Goal: Information Seeking & Learning: Learn about a topic

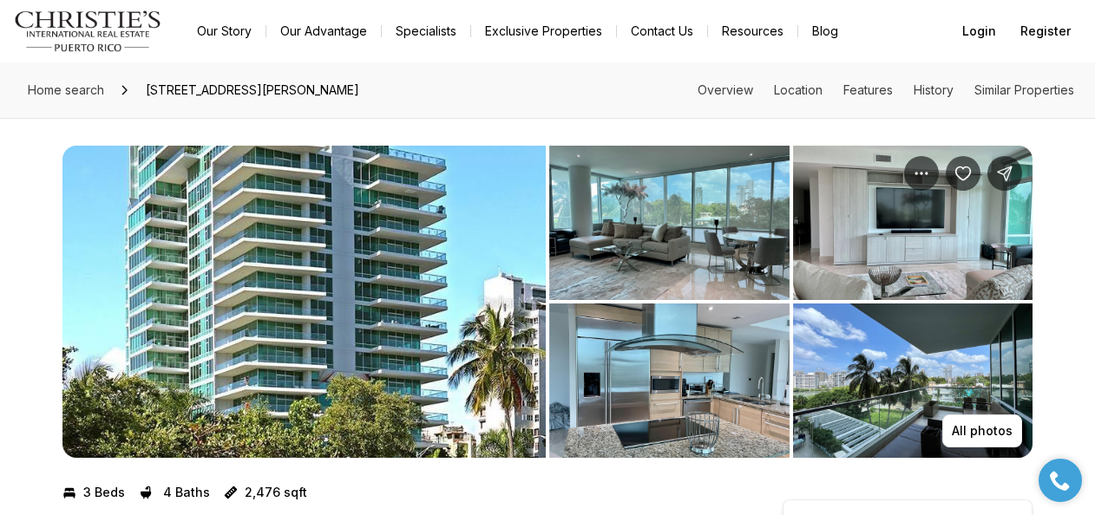
click at [294, 290] on img "View image gallery" at bounding box center [303, 302] width 483 height 312
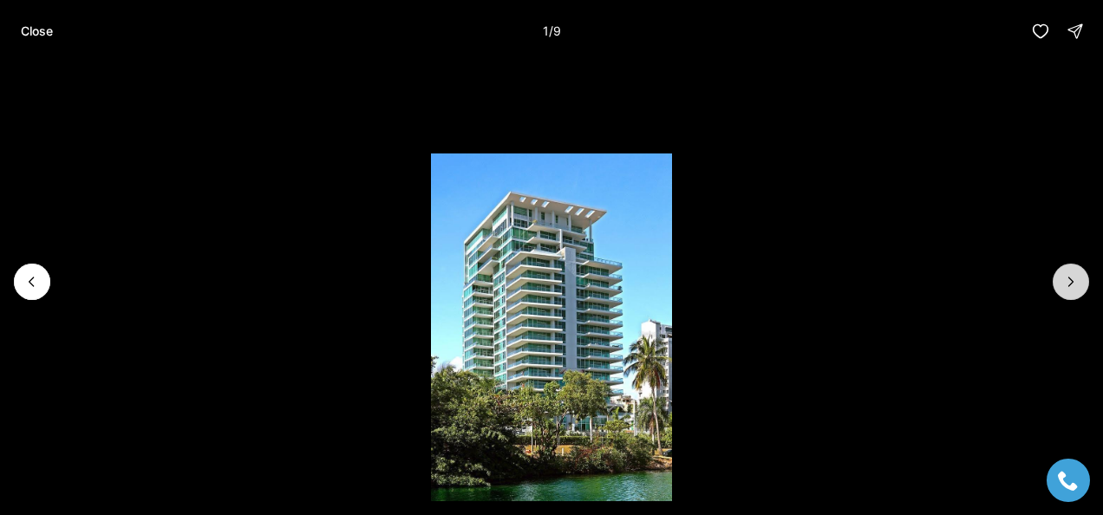
click at [1073, 285] on icon "Next slide" at bounding box center [1071, 281] width 17 height 17
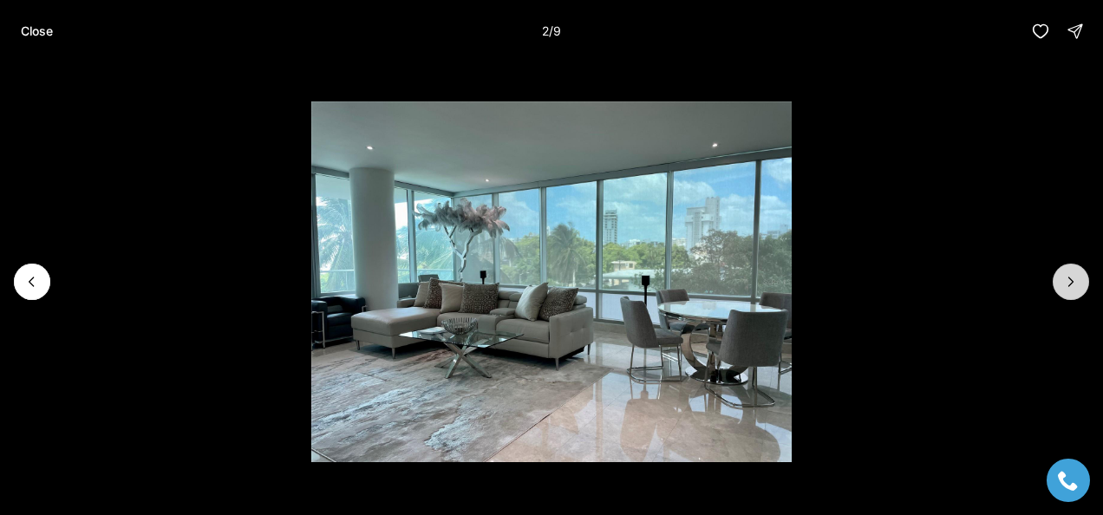
click at [1073, 285] on icon "Next slide" at bounding box center [1071, 281] width 17 height 17
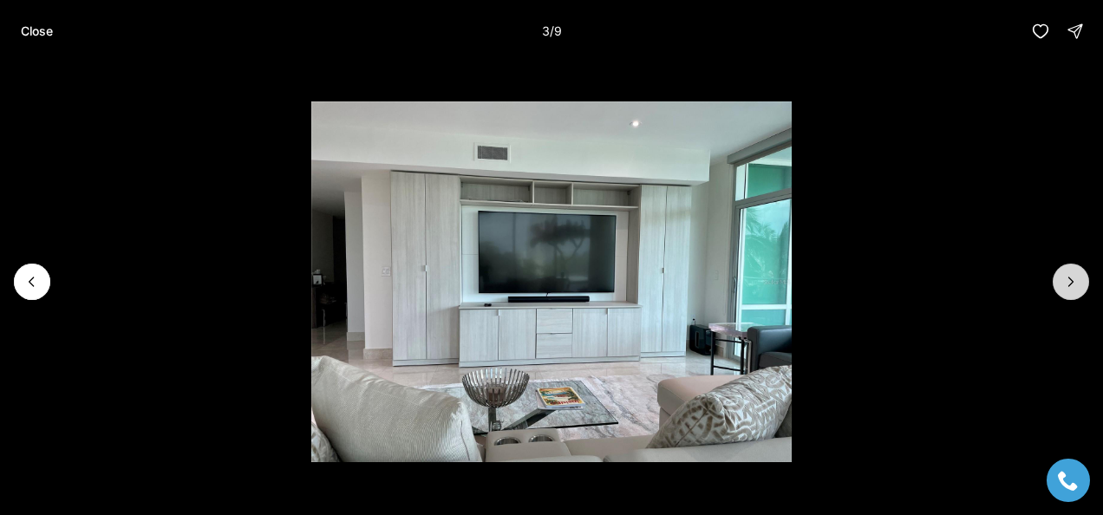
click at [1073, 285] on icon "Next slide" at bounding box center [1071, 281] width 17 height 17
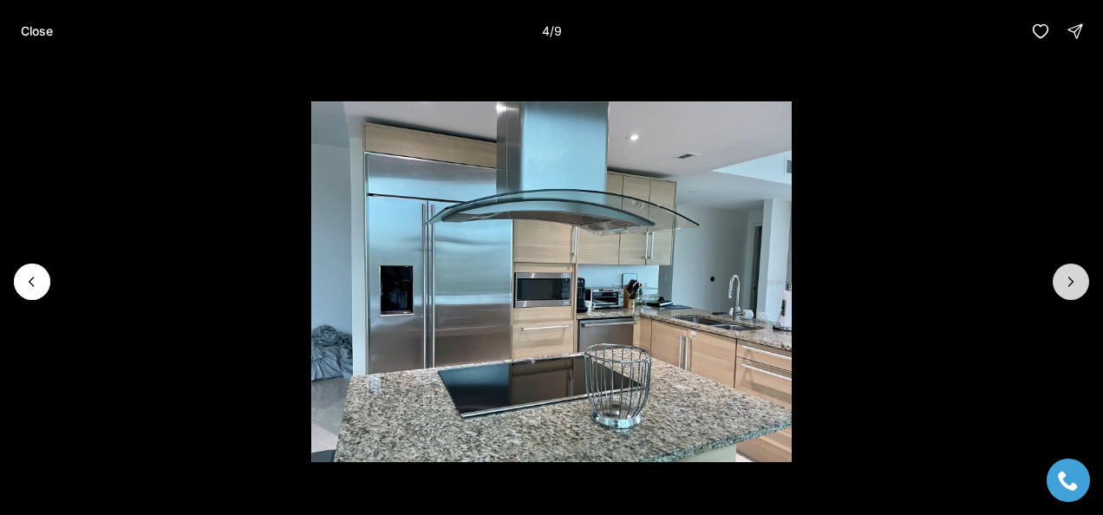
click at [1073, 285] on icon "Next slide" at bounding box center [1071, 281] width 17 height 17
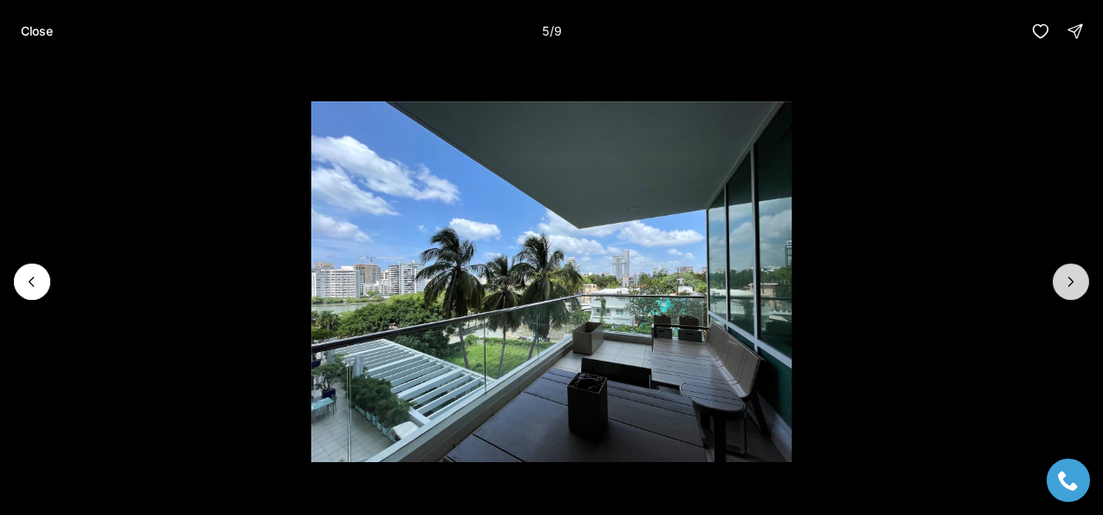
click at [1073, 285] on icon "Next slide" at bounding box center [1071, 281] width 17 height 17
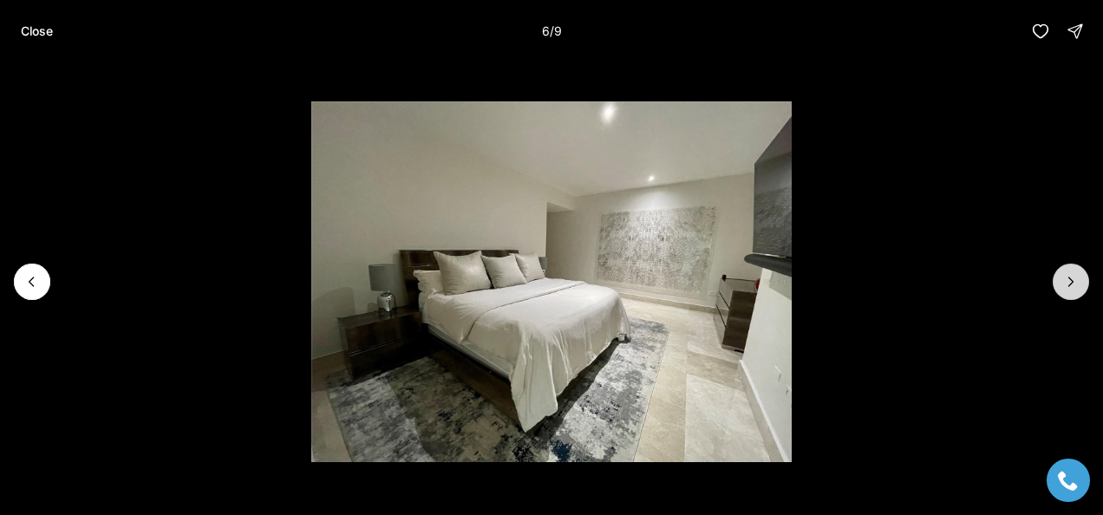
click at [1073, 285] on icon "Next slide" at bounding box center [1071, 281] width 17 height 17
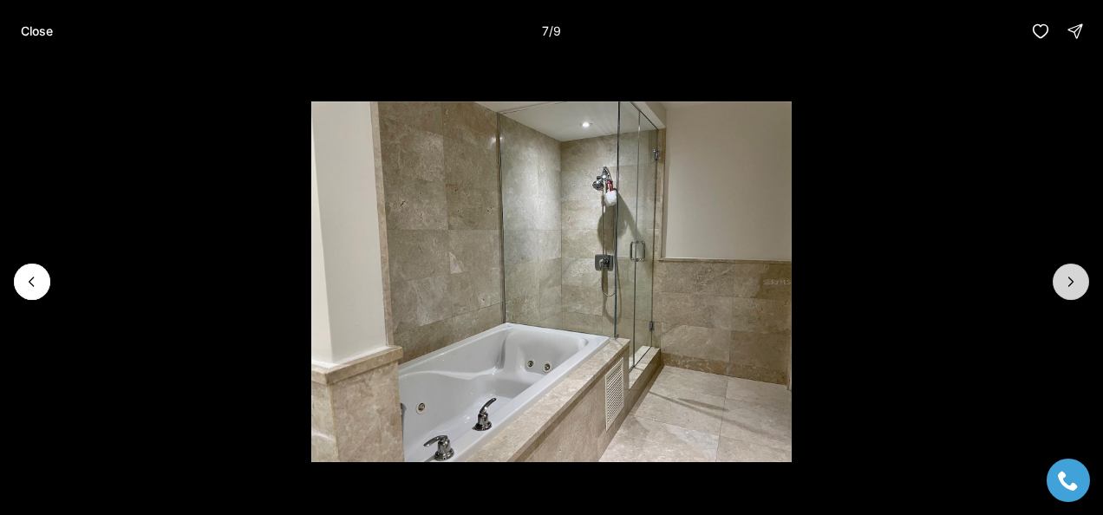
click at [1073, 285] on icon "Next slide" at bounding box center [1071, 281] width 17 height 17
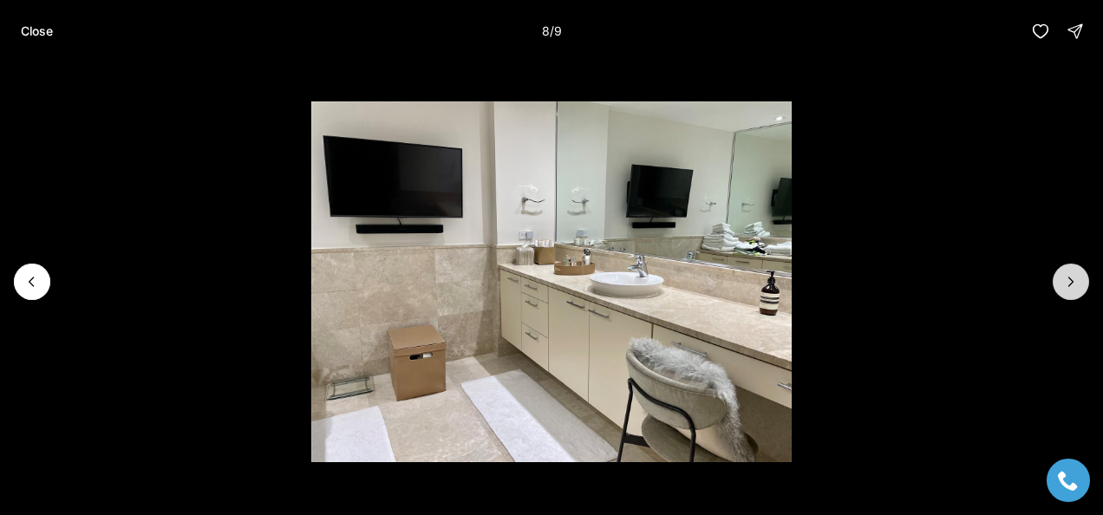
click at [1073, 285] on icon "Next slide" at bounding box center [1071, 281] width 17 height 17
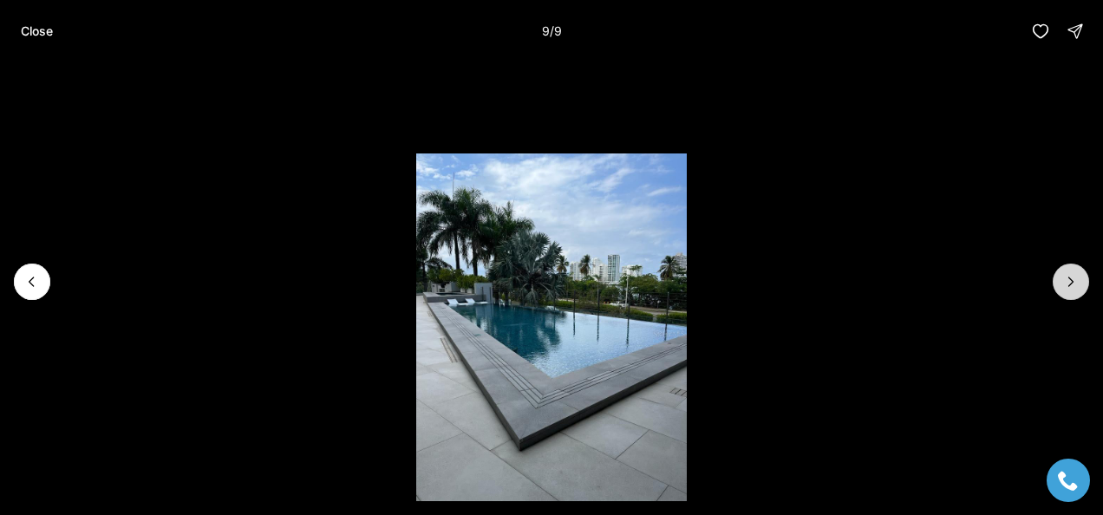
click at [1073, 285] on div at bounding box center [1071, 282] width 36 height 36
click at [35, 21] on button "Close" at bounding box center [36, 31] width 53 height 35
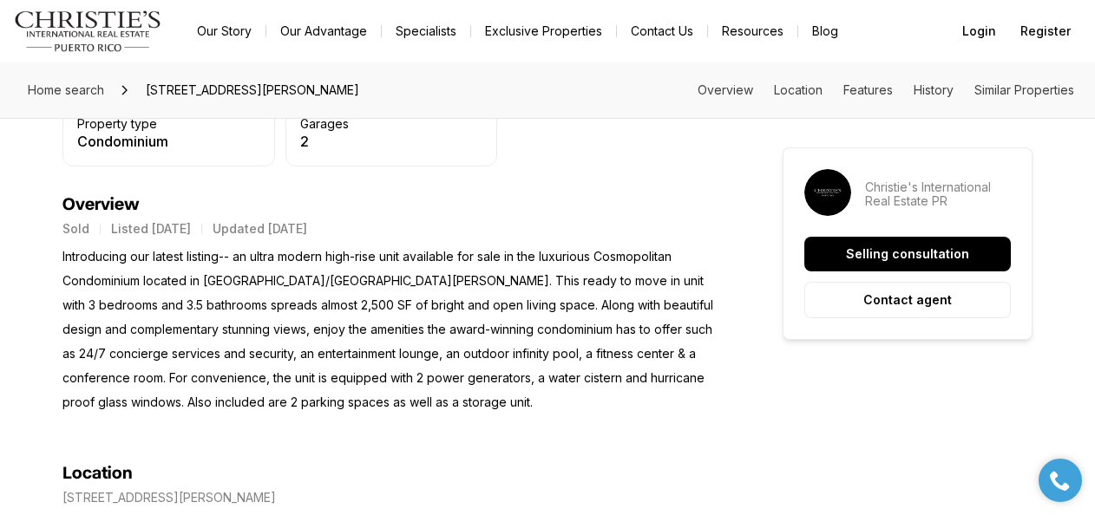
scroll to position [867, 0]
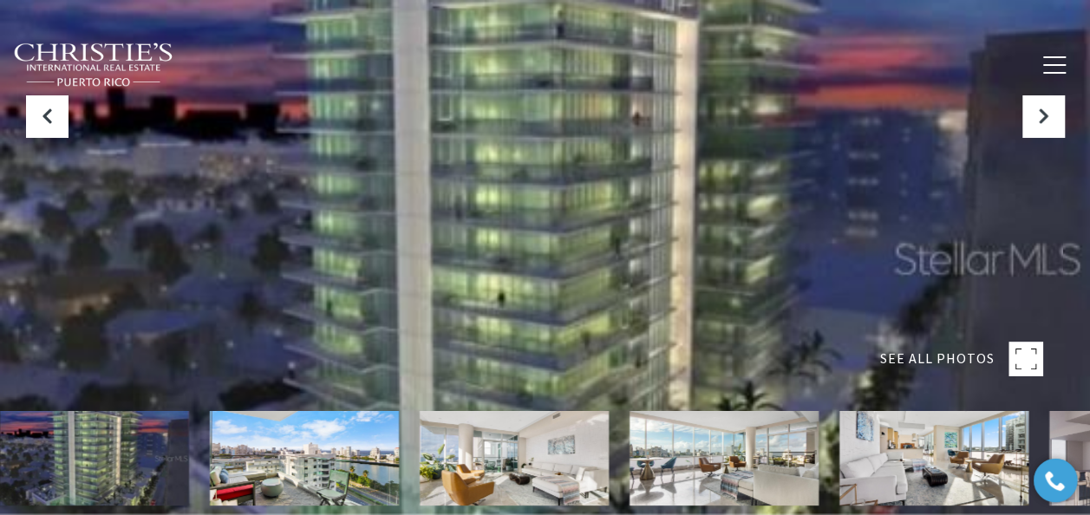
click at [65, 474] on img at bounding box center [94, 458] width 189 height 95
click at [1018, 357] on rect at bounding box center [1026, 359] width 35 height 35
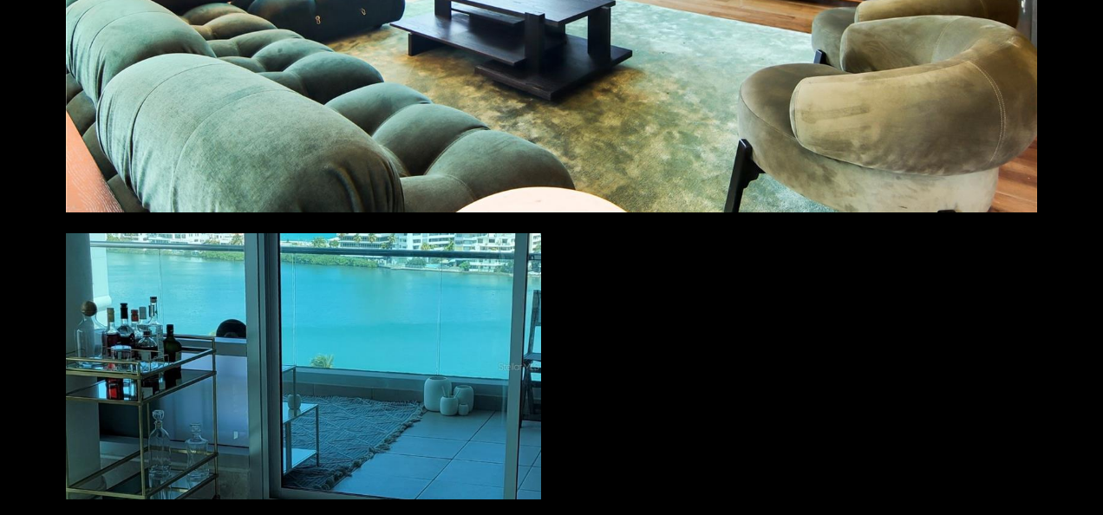
scroll to position [7191, 0]
